Goal: Information Seeking & Learning: Learn about a topic

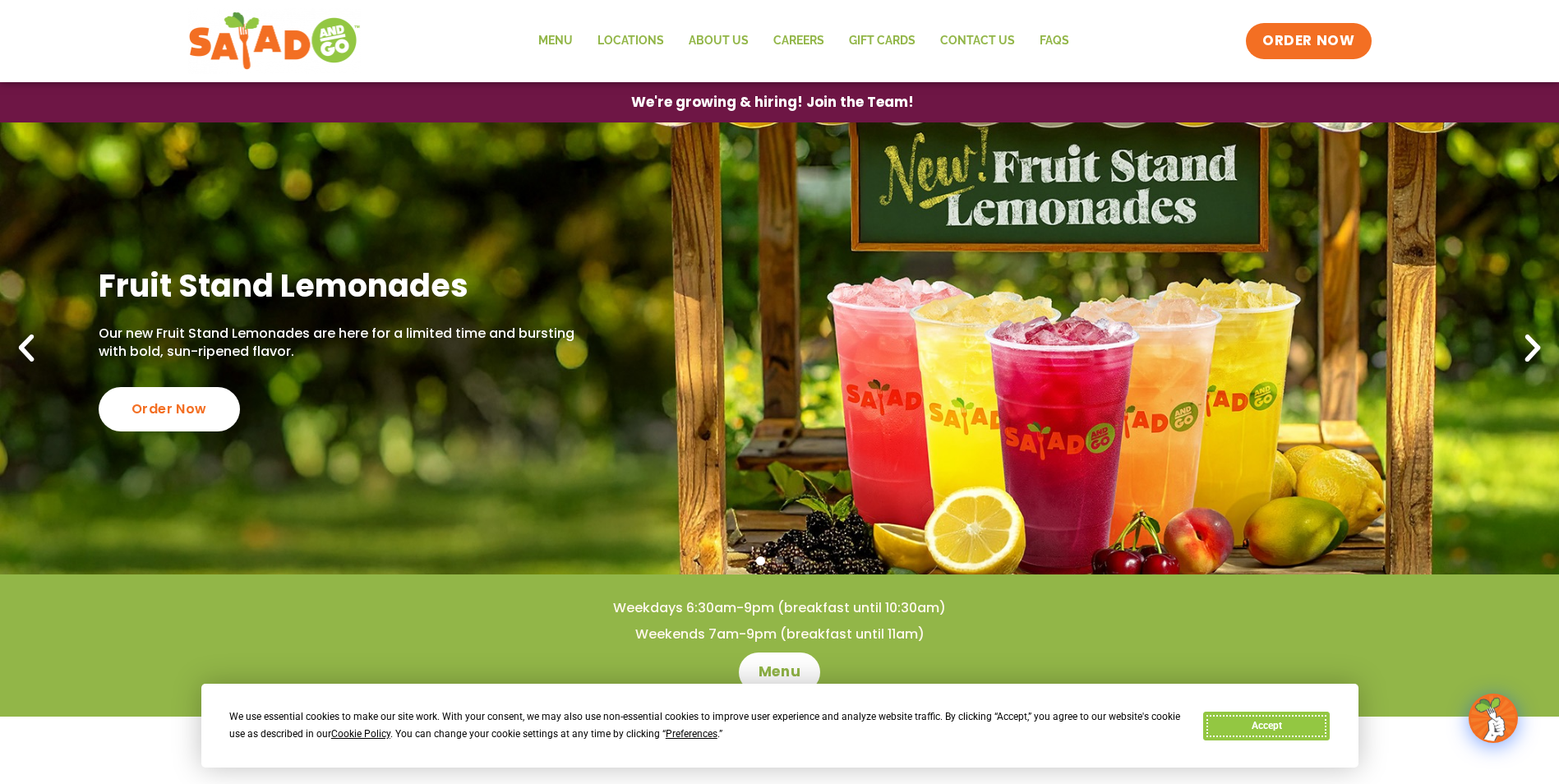
click at [1293, 715] on button "Accept" at bounding box center [1266, 726] width 126 height 29
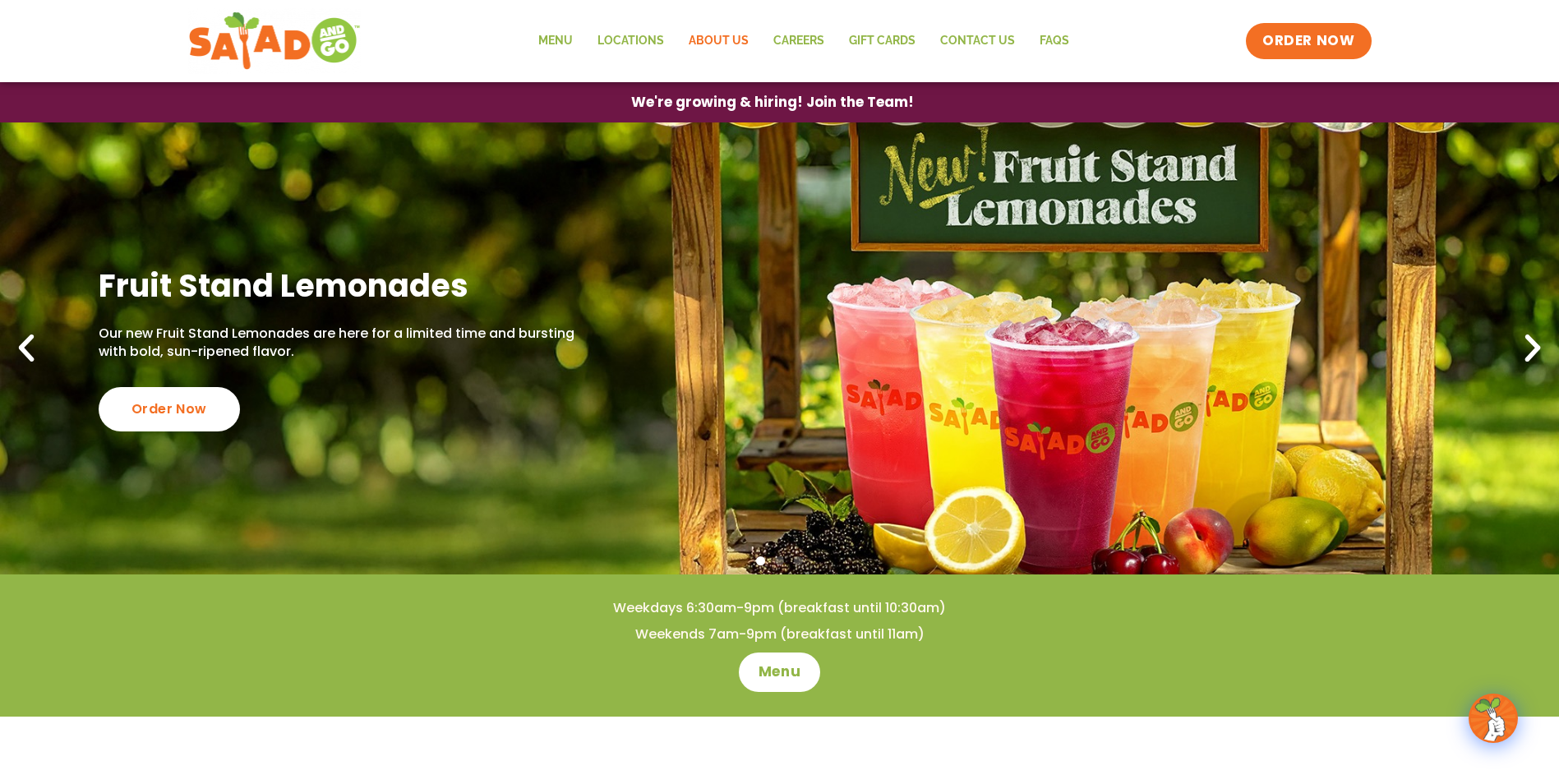
click at [729, 50] on link "About Us" at bounding box center [718, 41] width 84 height 38
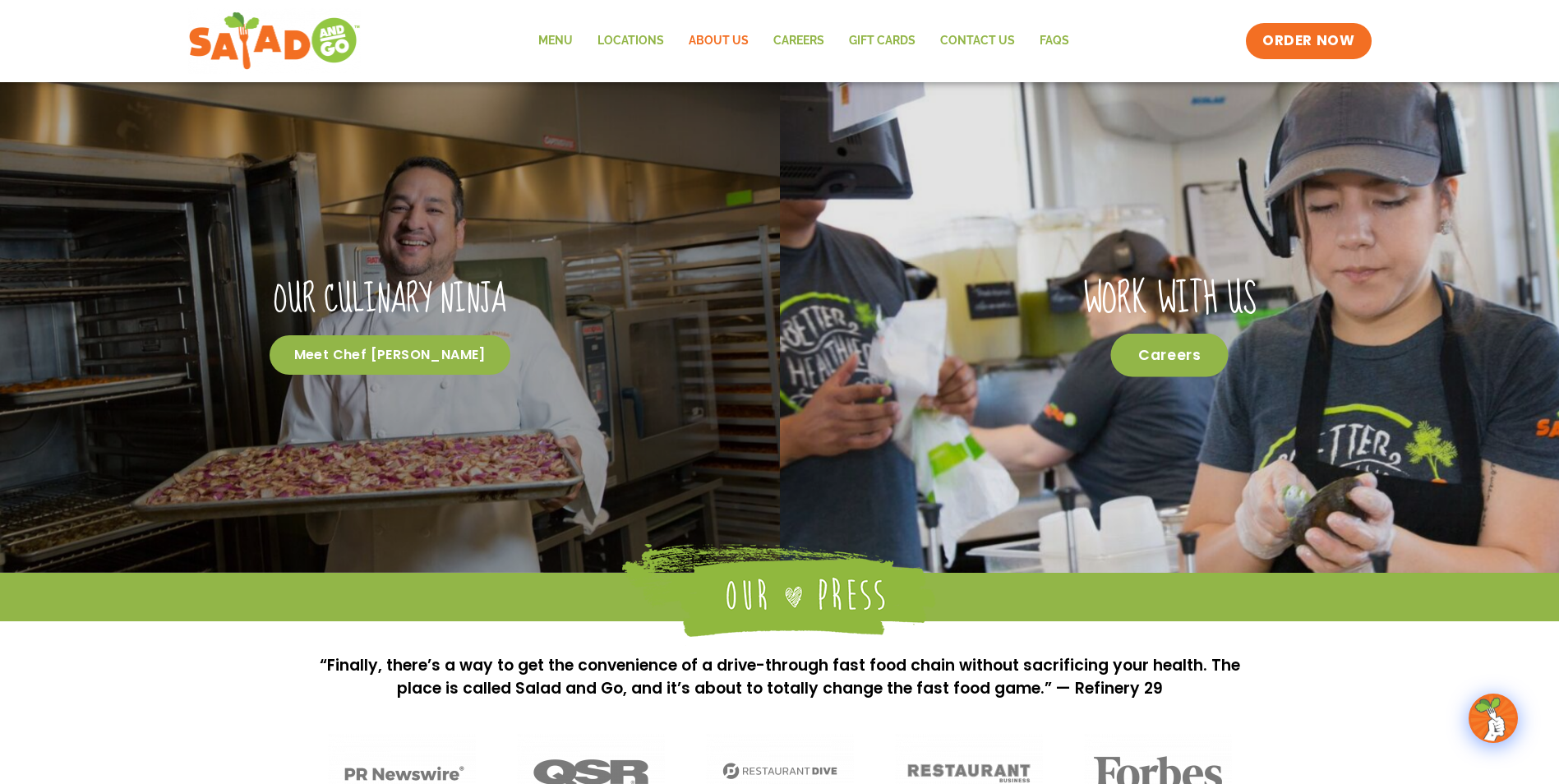
scroll to position [1294, 0]
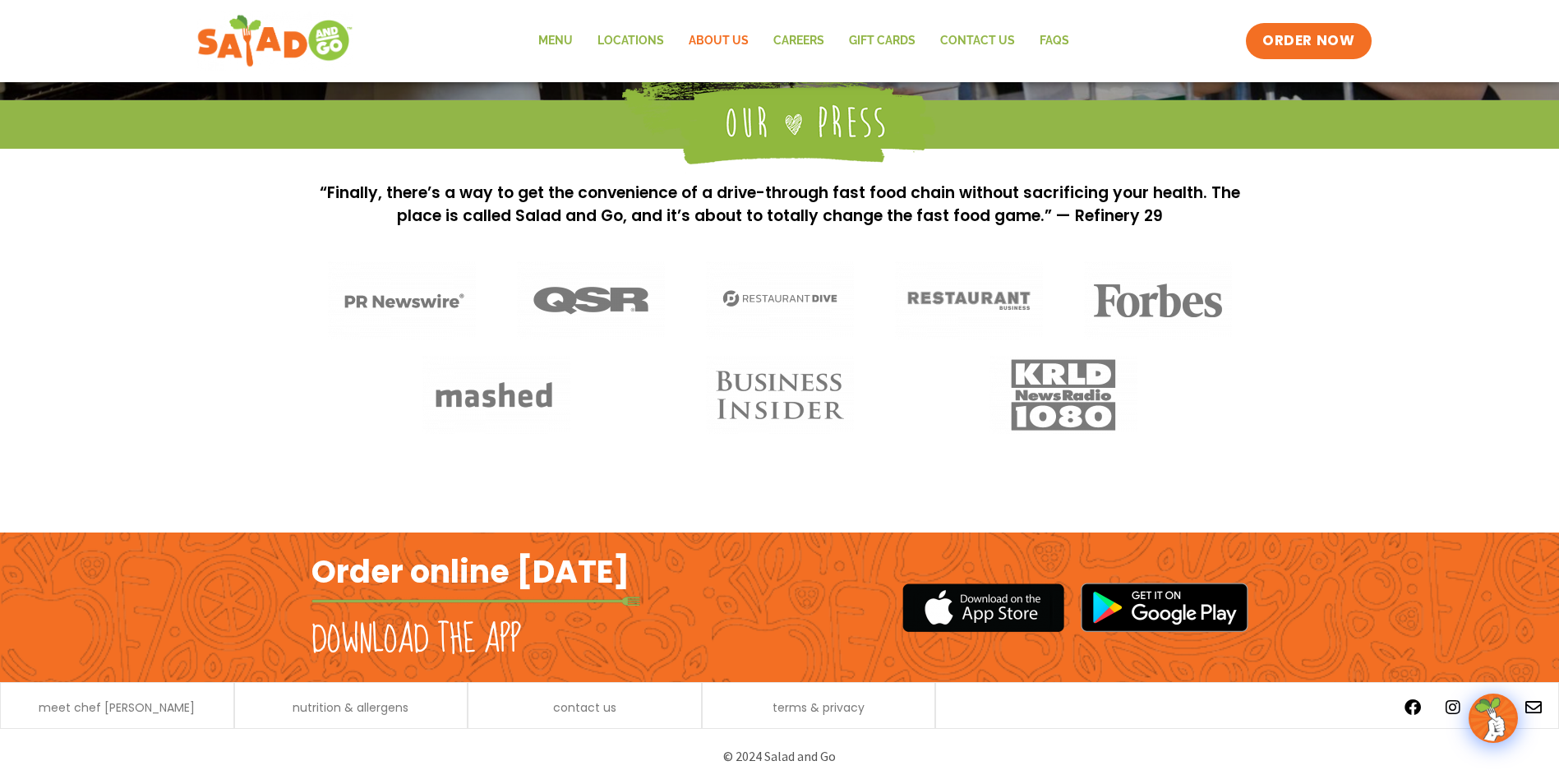
click at [287, 45] on img at bounding box center [273, 41] width 155 height 59
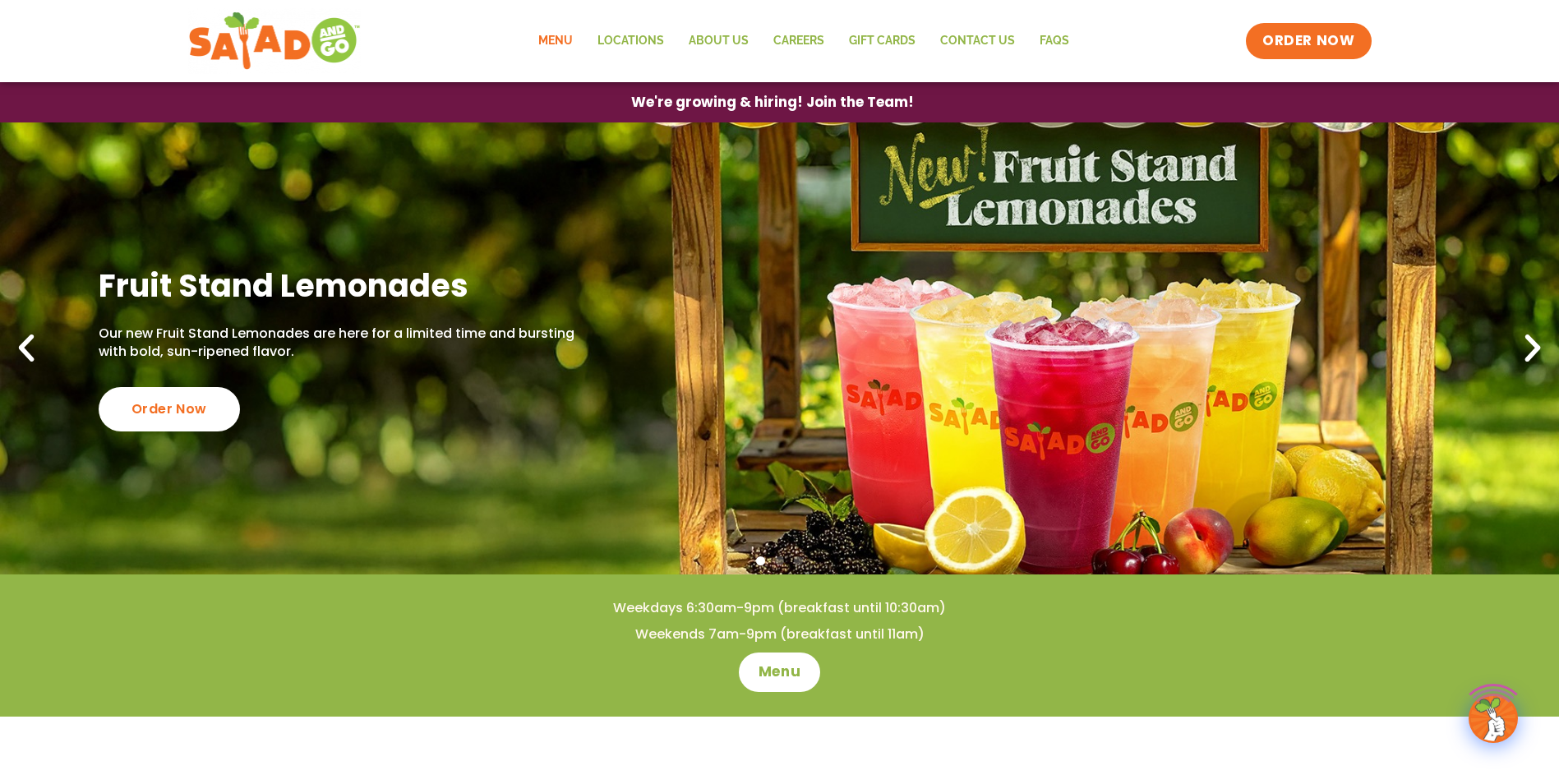
click at [554, 44] on link "Menu" at bounding box center [556, 41] width 59 height 38
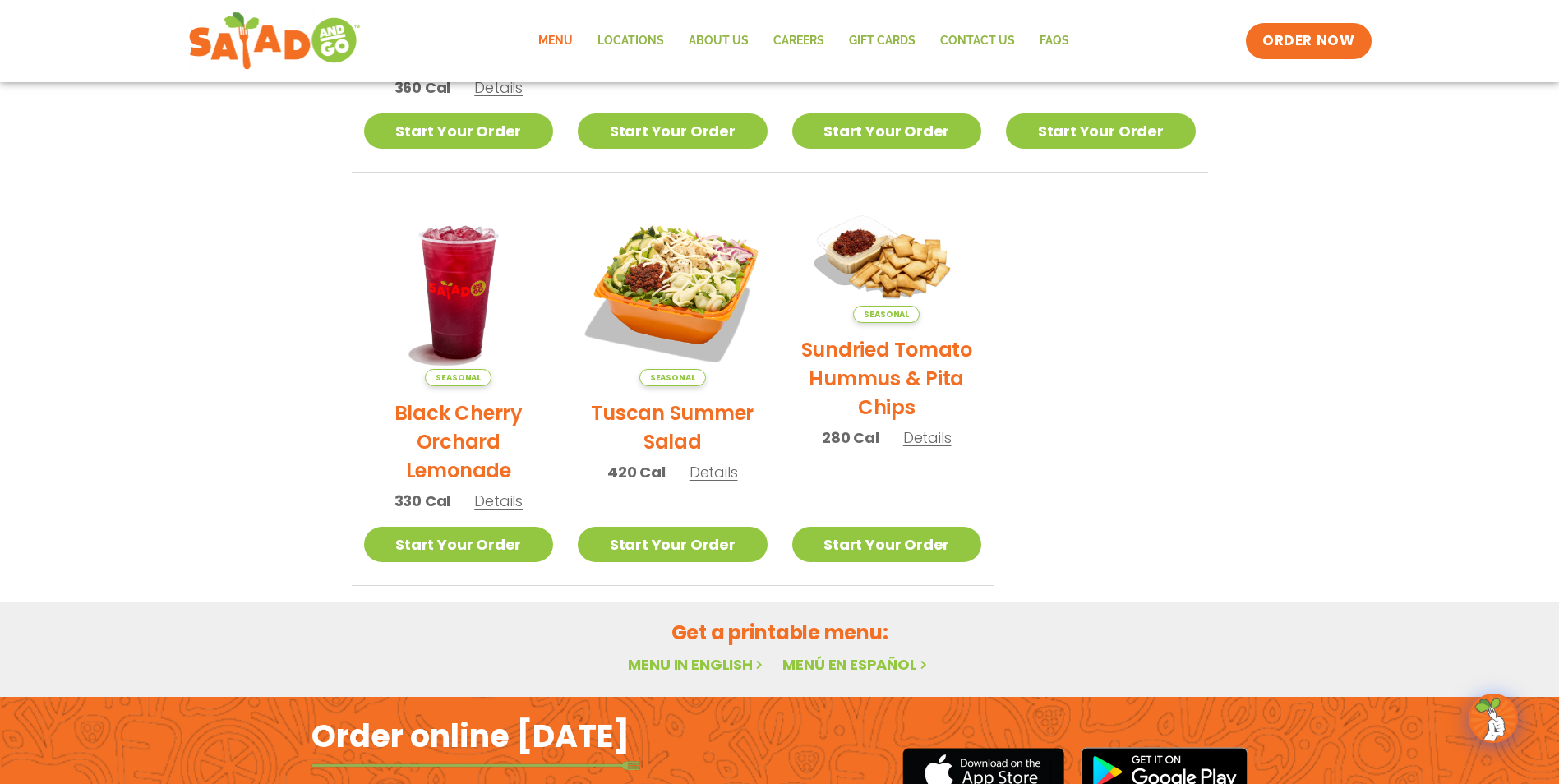
scroll to position [599, 0]
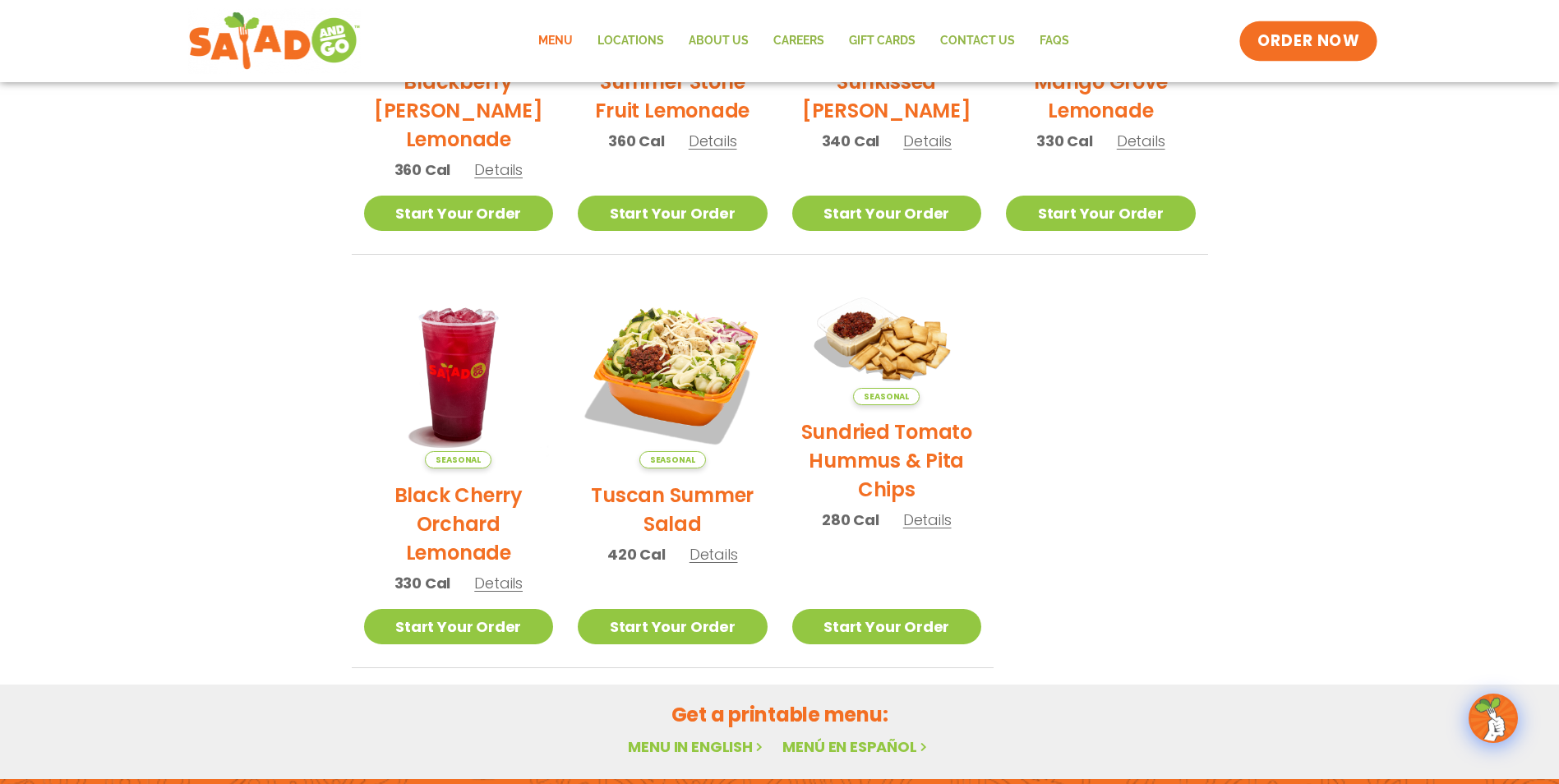
click at [1303, 48] on span "ORDER NOW" at bounding box center [1309, 41] width 102 height 22
